Goal: Transaction & Acquisition: Subscribe to service/newsletter

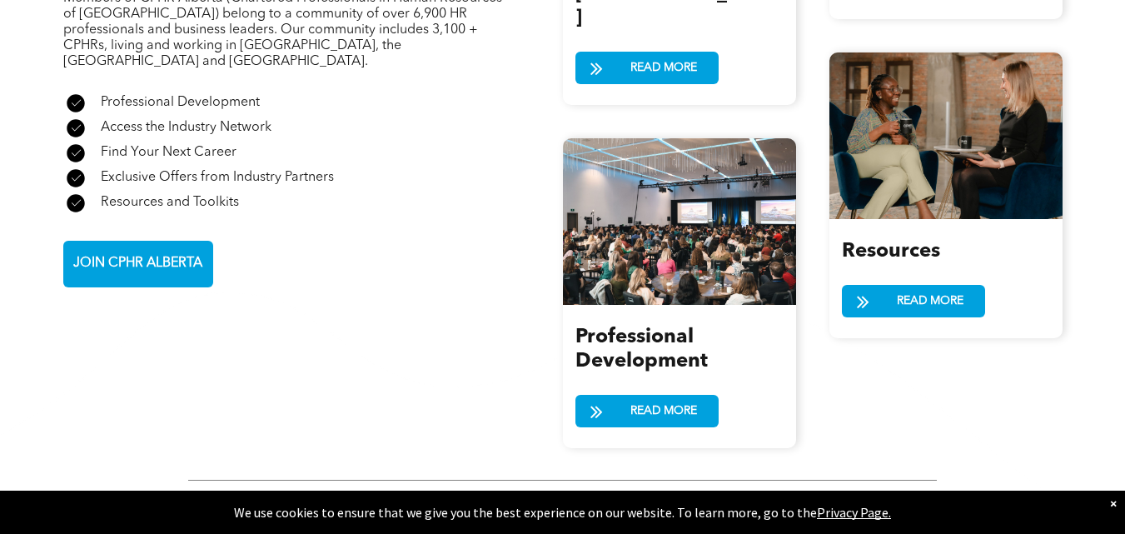
scroll to position [1928, 0]
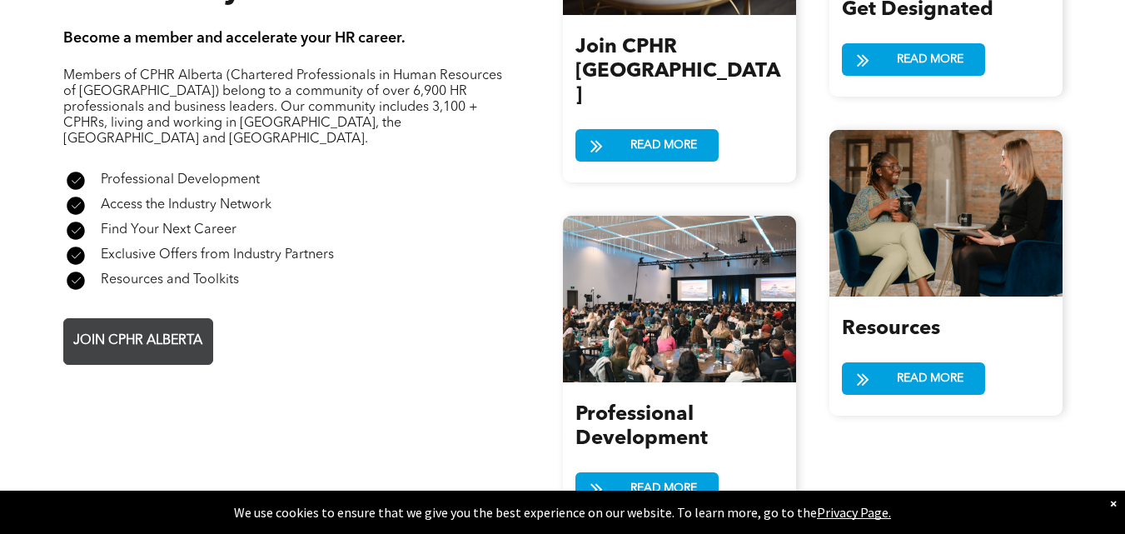
click at [153, 325] on span "JOIN CPHR ALBERTA" at bounding box center [137, 341] width 141 height 32
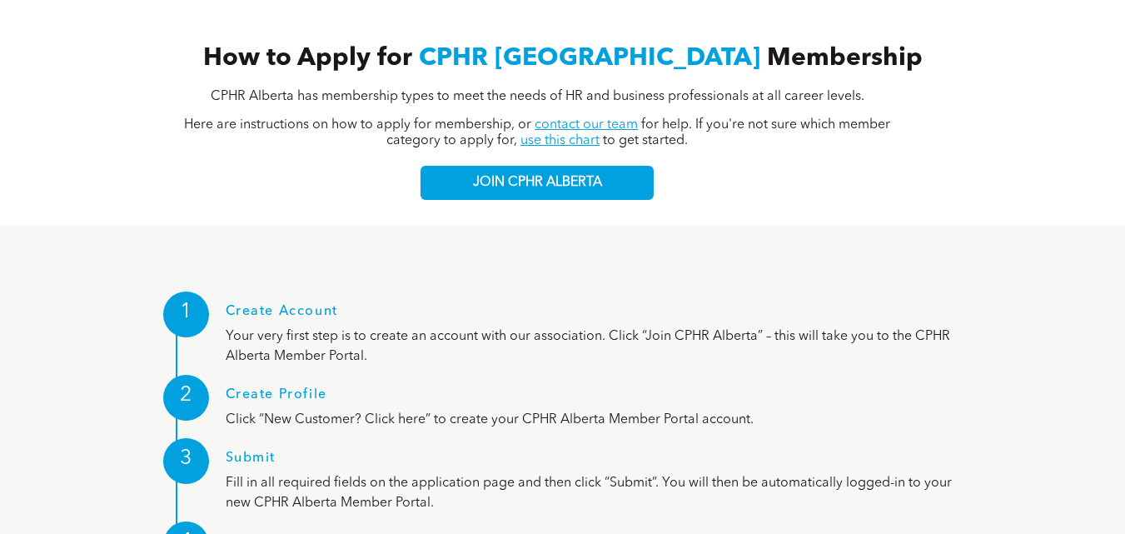
scroll to position [1870, 0]
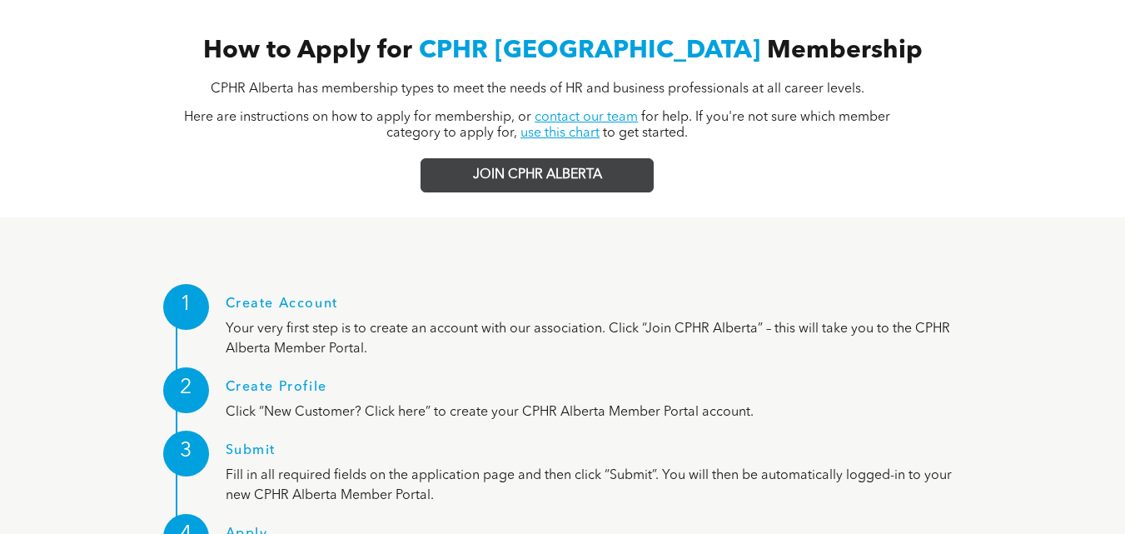
click at [517, 167] on span "JOIN CPHR ALBERTA" at bounding box center [537, 175] width 129 height 16
